Goal: Use online tool/utility: Use online tool/utility

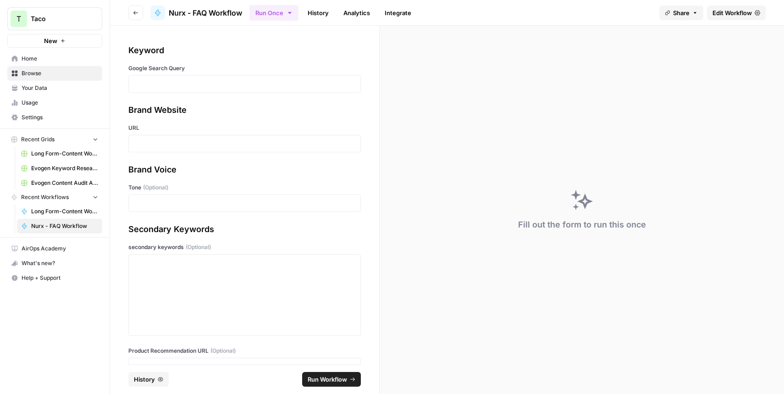
click at [133, 91] on div at bounding box center [244, 83] width 232 height 17
click at [138, 85] on p at bounding box center [244, 83] width 221 height 9
click at [145, 142] on p at bounding box center [244, 143] width 221 height 9
click at [147, 197] on div at bounding box center [244, 202] width 232 height 17
click at [148, 207] on p at bounding box center [244, 203] width 221 height 9
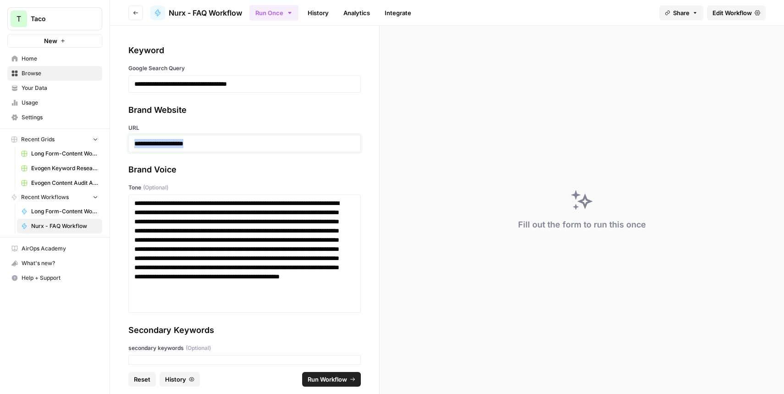
drag, startPoint x: 267, startPoint y: 143, endPoint x: 100, endPoint y: 144, distance: 166.9
click at [100, 144] on div "**********" at bounding box center [392, 197] width 784 height 394
paste div
click at [212, 140] on p "**********" at bounding box center [241, 143] width 214 height 9
click at [218, 144] on p "**********" at bounding box center [241, 143] width 214 height 9
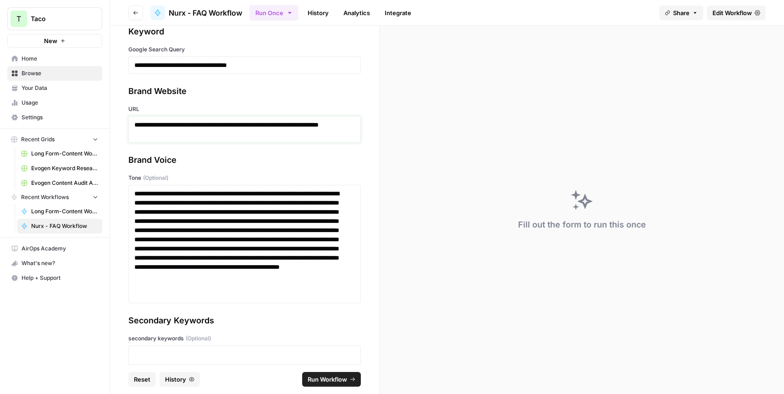
scroll to position [132, 0]
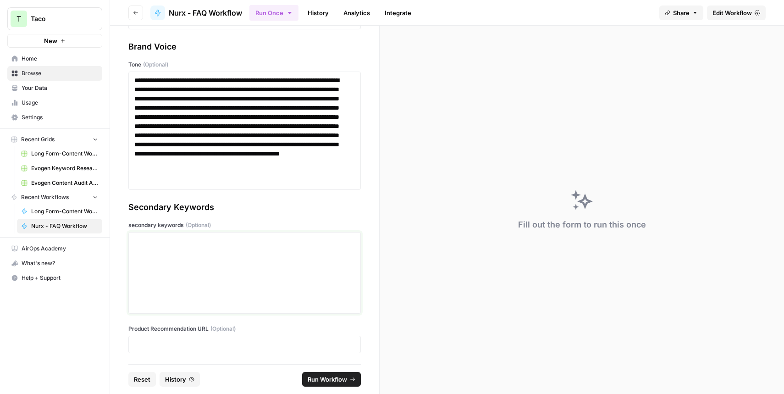
click at [230, 258] on div at bounding box center [244, 272] width 221 height 73
click at [146, 345] on p at bounding box center [244, 344] width 221 height 9
click at [310, 379] on span "Run Workflow" at bounding box center [327, 379] width 39 height 9
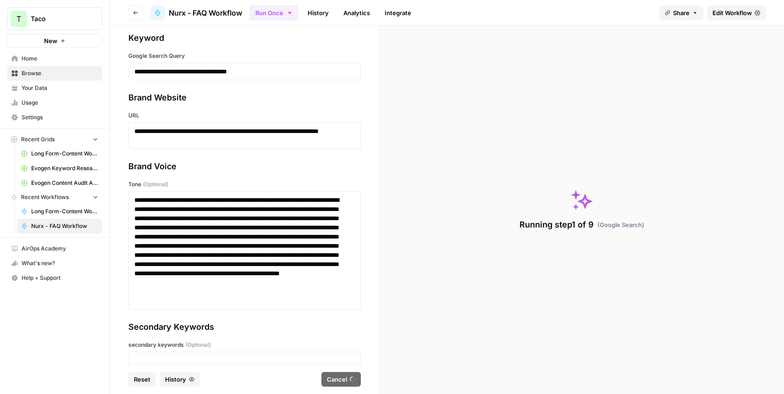
scroll to position [0, 0]
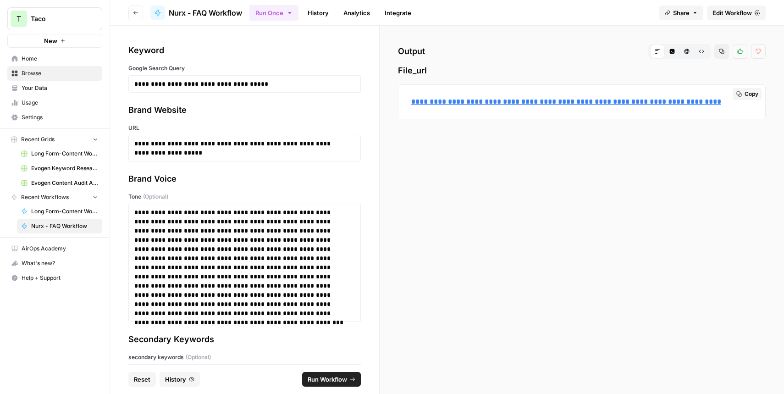
click at [430, 100] on link "**********" at bounding box center [566, 101] width 310 height 7
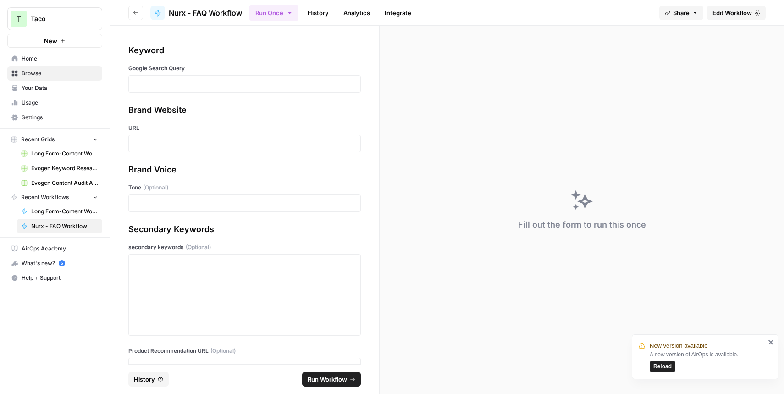
click at [163, 91] on div at bounding box center [244, 83] width 232 height 17
click at [157, 85] on p at bounding box center [244, 83] width 221 height 9
click at [174, 147] on p at bounding box center [244, 143] width 221 height 9
click at [166, 298] on div at bounding box center [244, 294] width 221 height 73
click at [171, 202] on p at bounding box center [244, 203] width 221 height 9
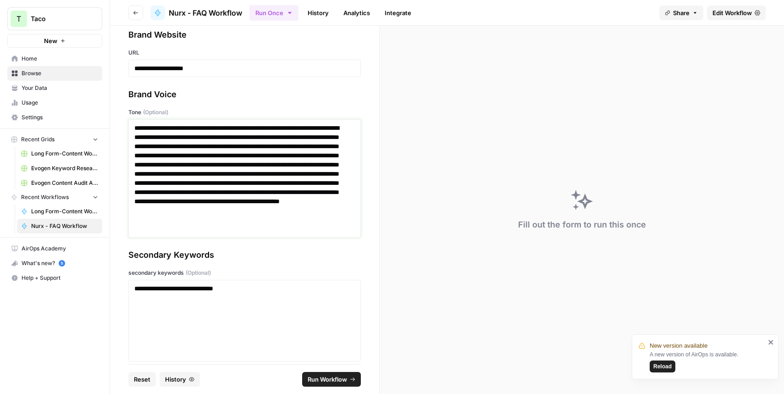
scroll to position [123, 0]
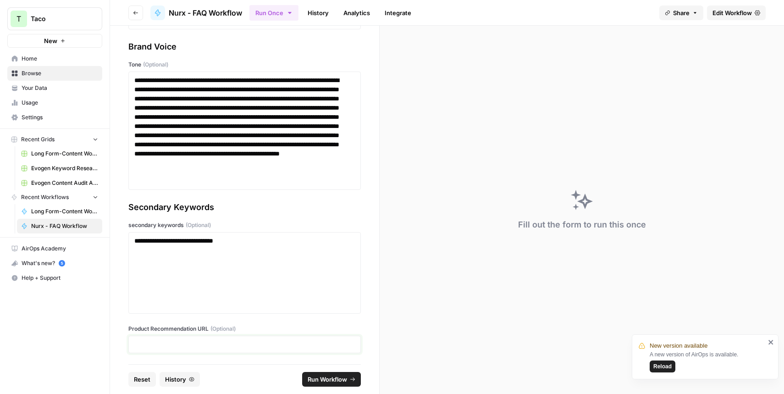
click at [186, 345] on p at bounding box center [244, 344] width 221 height 9
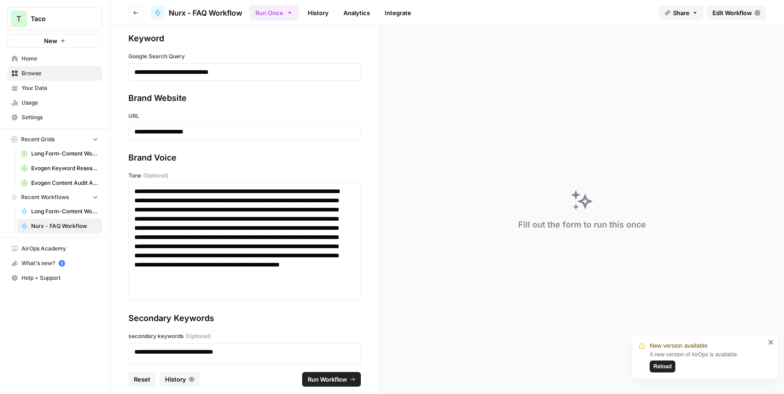
scroll to position [0, 0]
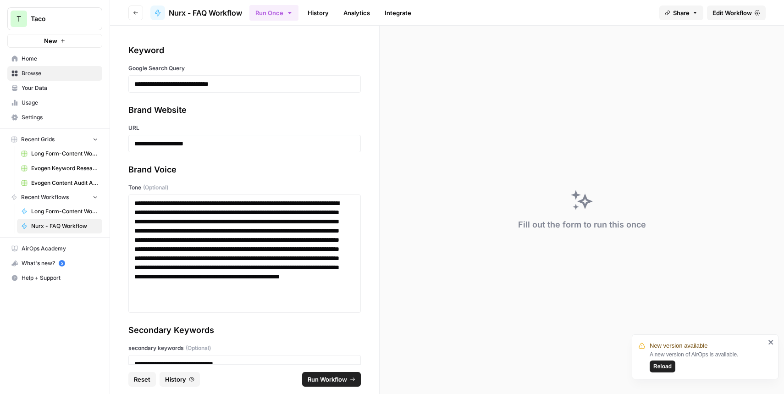
click at [334, 380] on span "Run Workflow" at bounding box center [327, 379] width 39 height 9
